Goal: Task Accomplishment & Management: Manage account settings

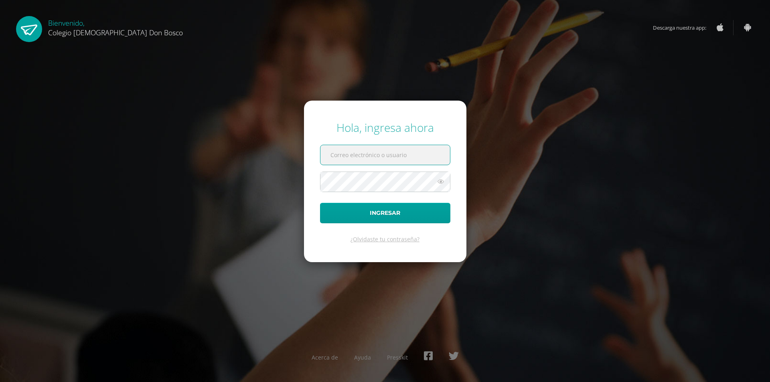
type input "[EMAIL_ADDRESS][DOMAIN_NAME]"
click at [355, 209] on button "Ingresar" at bounding box center [385, 213] width 130 height 20
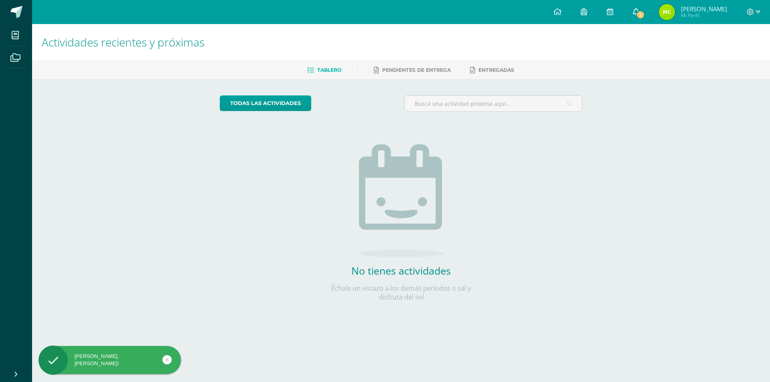
click at [649, 5] on link "1" at bounding box center [636, 12] width 26 height 24
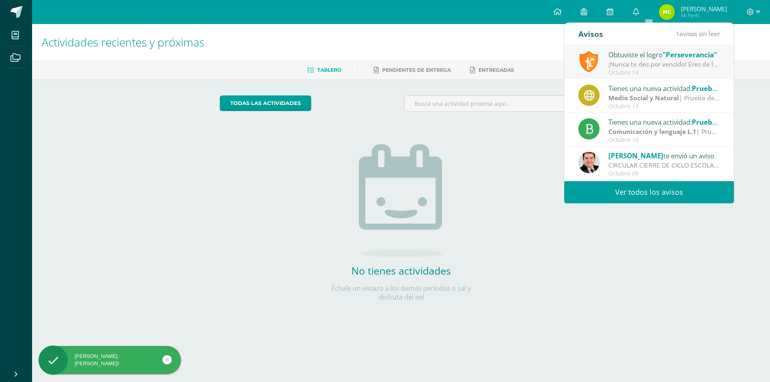
click at [622, 55] on div "Obtuviste el logro "Perseverancia"" at bounding box center [663, 54] width 111 height 10
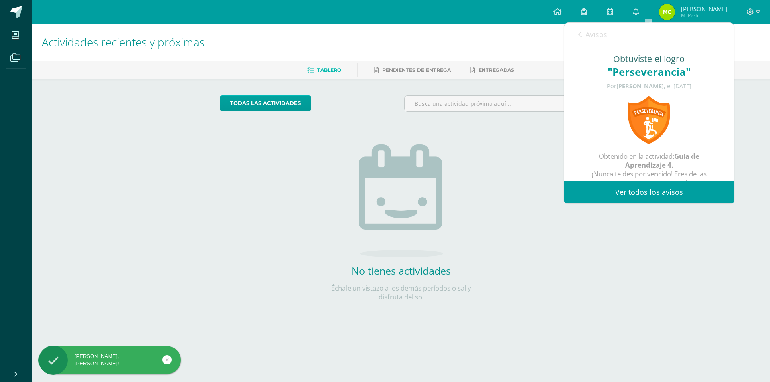
click at [642, 192] on link "Ver todos los avisos" at bounding box center [649, 192] width 170 height 22
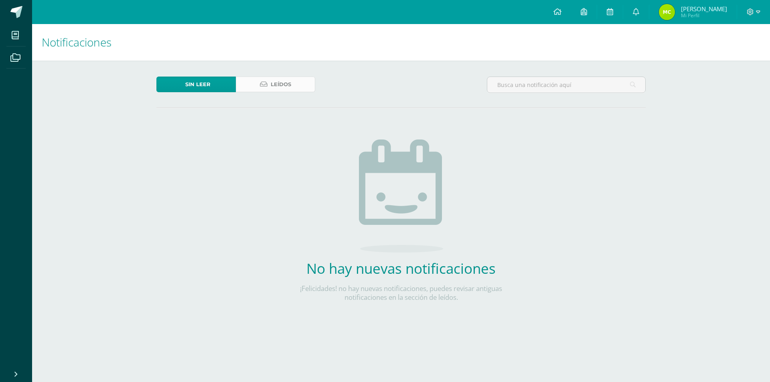
click at [275, 85] on span "Leídos" at bounding box center [281, 84] width 20 height 15
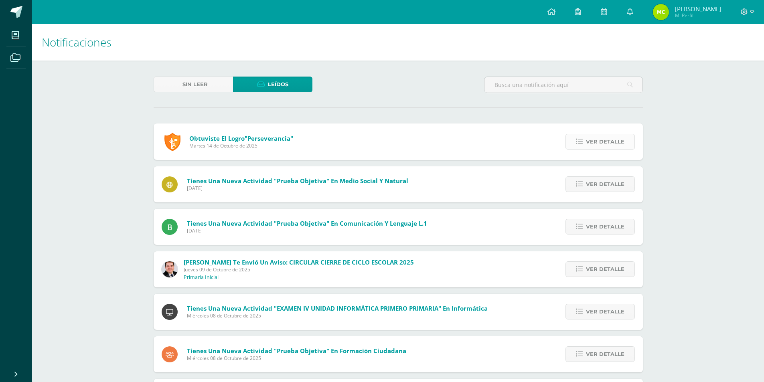
click at [600, 140] on span "Ver detalle" at bounding box center [605, 141] width 38 height 15
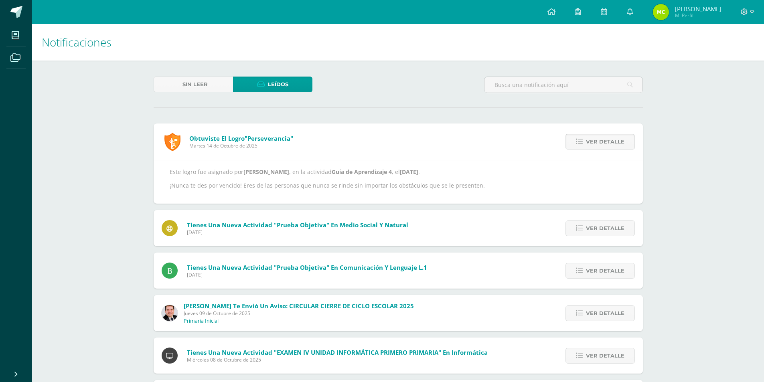
click at [607, 143] on span "Ver detalle" at bounding box center [605, 141] width 38 height 15
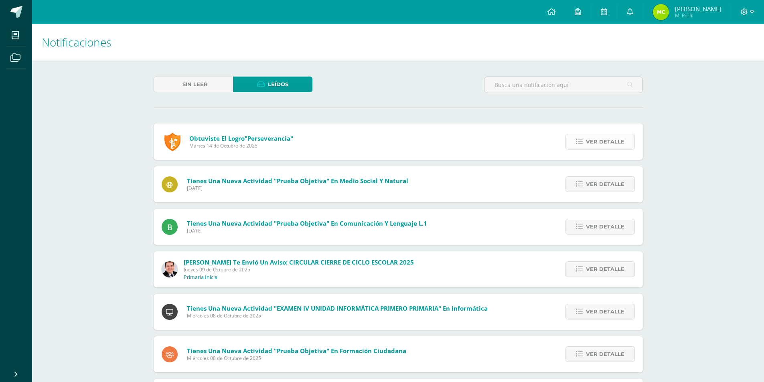
click at [607, 143] on span "Ver detalle" at bounding box center [605, 141] width 38 height 15
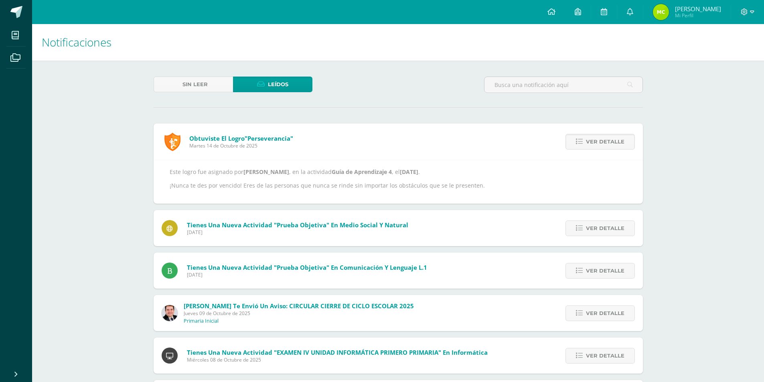
click at [684, 11] on span "María Belén Mi Perfil" at bounding box center [686, 12] width 71 height 16
click at [704, 9] on span "[PERSON_NAME]" at bounding box center [698, 9] width 46 height 8
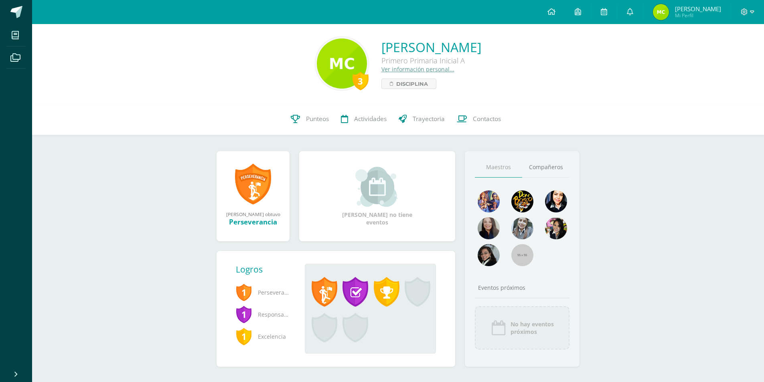
click at [249, 187] on link at bounding box center [253, 184] width 36 height 42
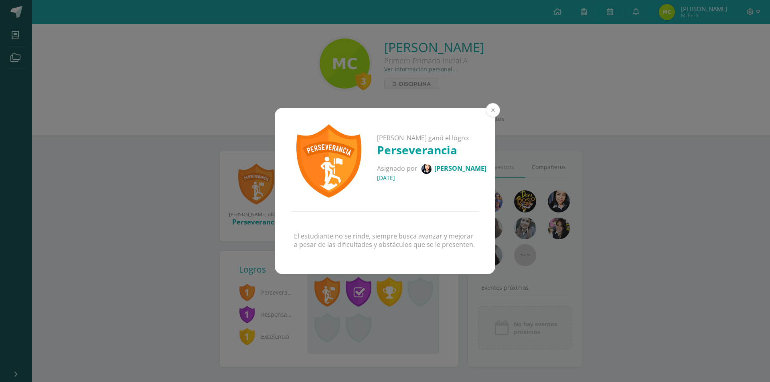
click at [495, 111] on button at bounding box center [493, 110] width 14 height 14
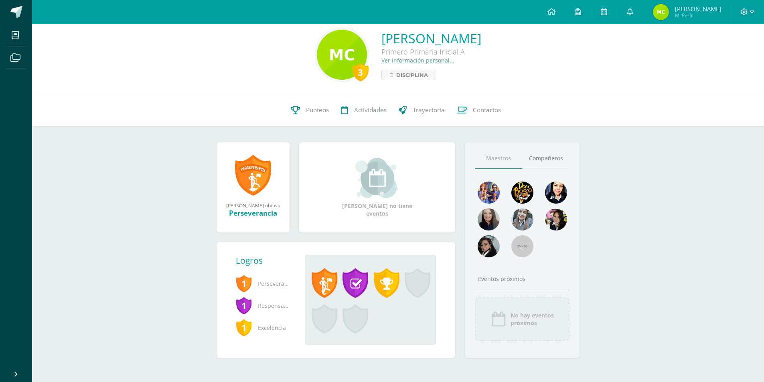
scroll to position [10, 0]
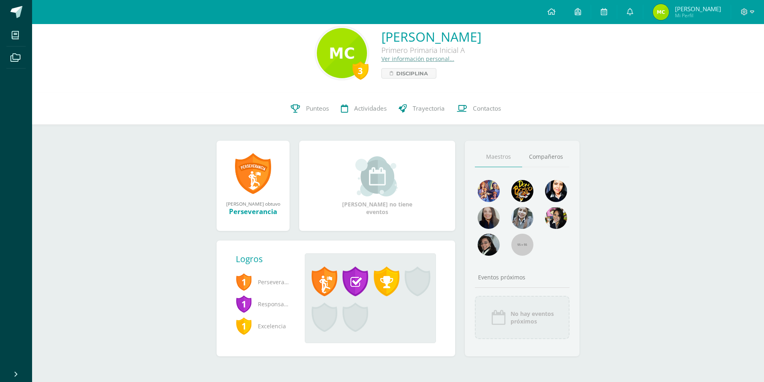
click at [421, 285] on span at bounding box center [418, 282] width 26 height 30
click at [633, 10] on icon at bounding box center [630, 11] width 6 height 7
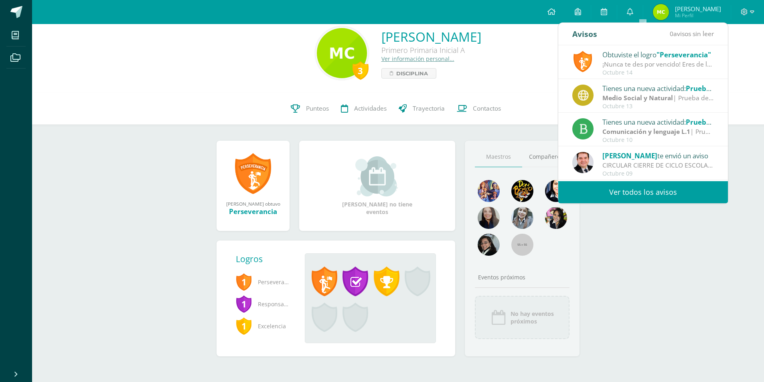
click at [628, 59] on div "Obtuviste el logro "Perseverancia"" at bounding box center [657, 54] width 111 height 10
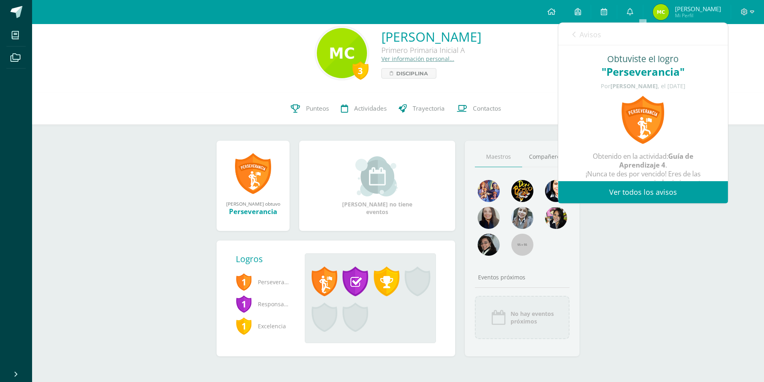
click at [618, 193] on link "Ver todos los avisos" at bounding box center [643, 192] width 170 height 22
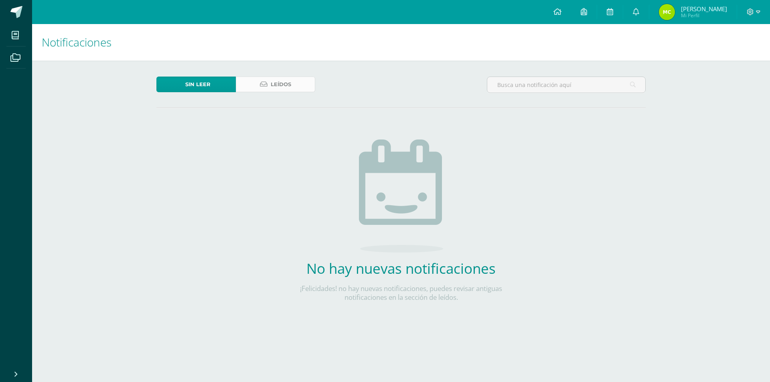
click at [269, 83] on link "Leídos" at bounding box center [275, 85] width 79 height 16
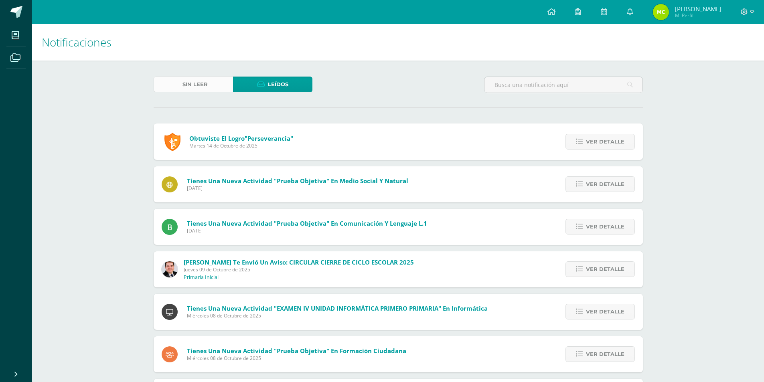
click at [184, 84] on span "Sin leer" at bounding box center [194, 84] width 25 height 15
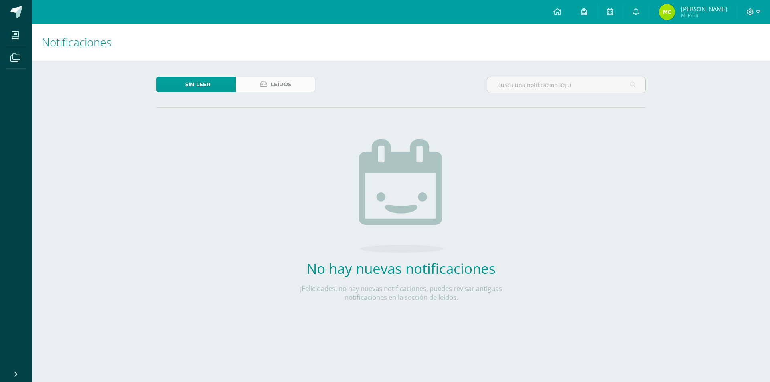
click at [278, 81] on span "Leídos" at bounding box center [281, 84] width 20 height 15
